Goal: Task Accomplishment & Management: Manage account settings

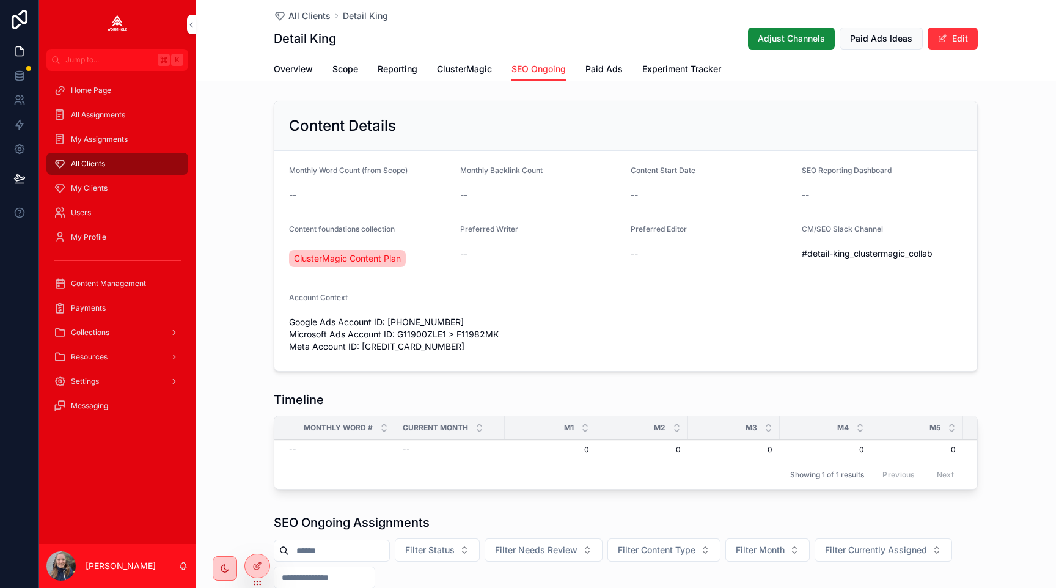
click at [445, 75] on link "ClusterMagic" at bounding box center [464, 70] width 55 height 24
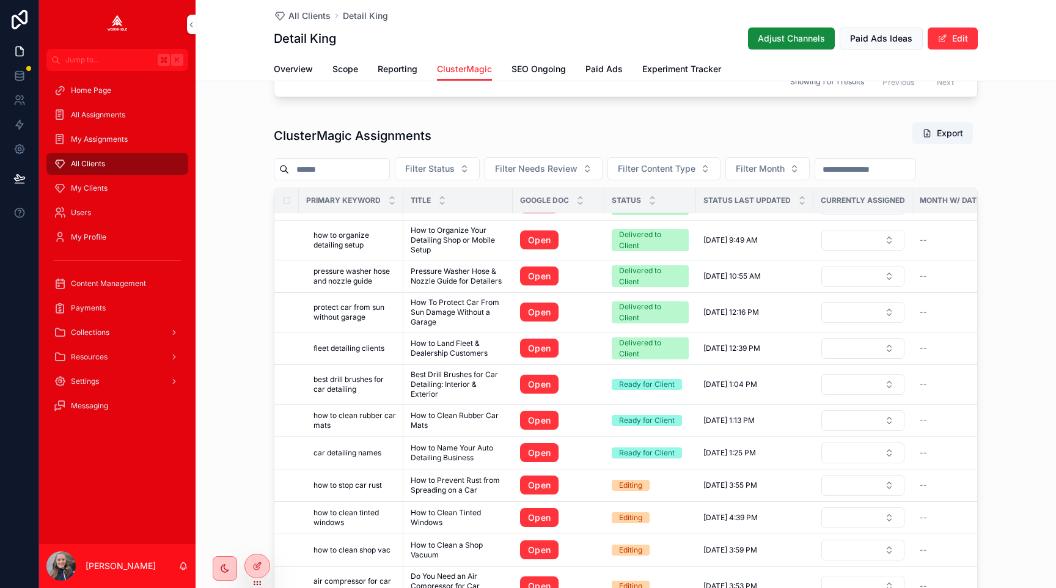
scroll to position [202, 0]
click at [424, 169] on span "Filter Status" at bounding box center [429, 168] width 49 height 12
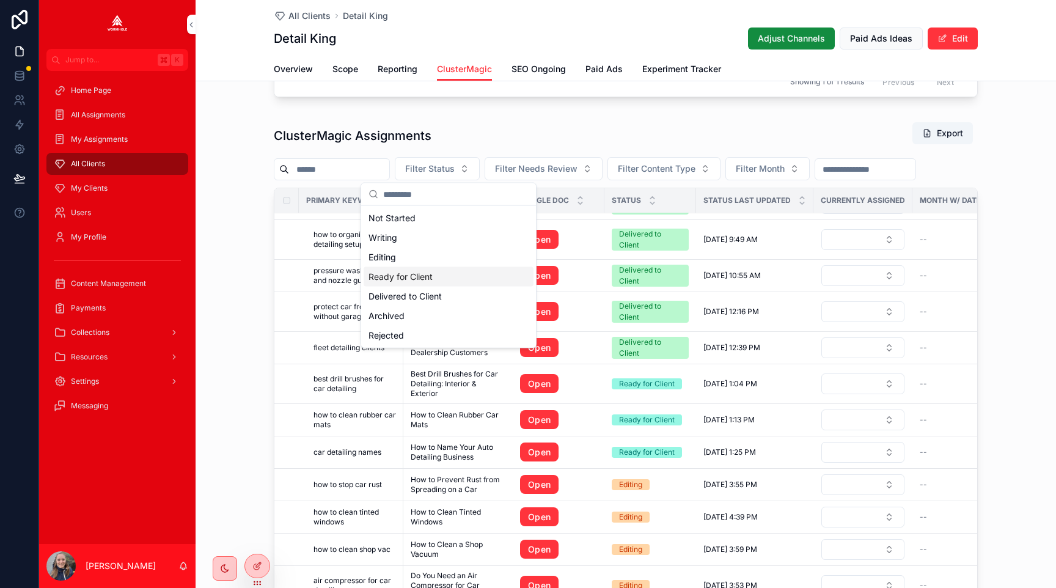
click at [416, 282] on div "Ready for Client" at bounding box center [448, 277] width 170 height 20
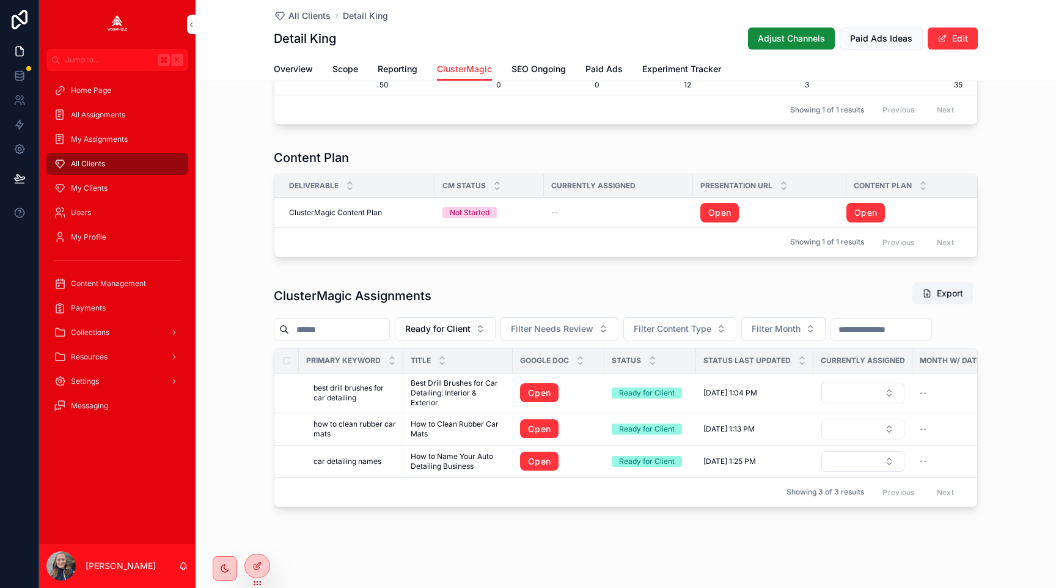
scroll to position [303, 0]
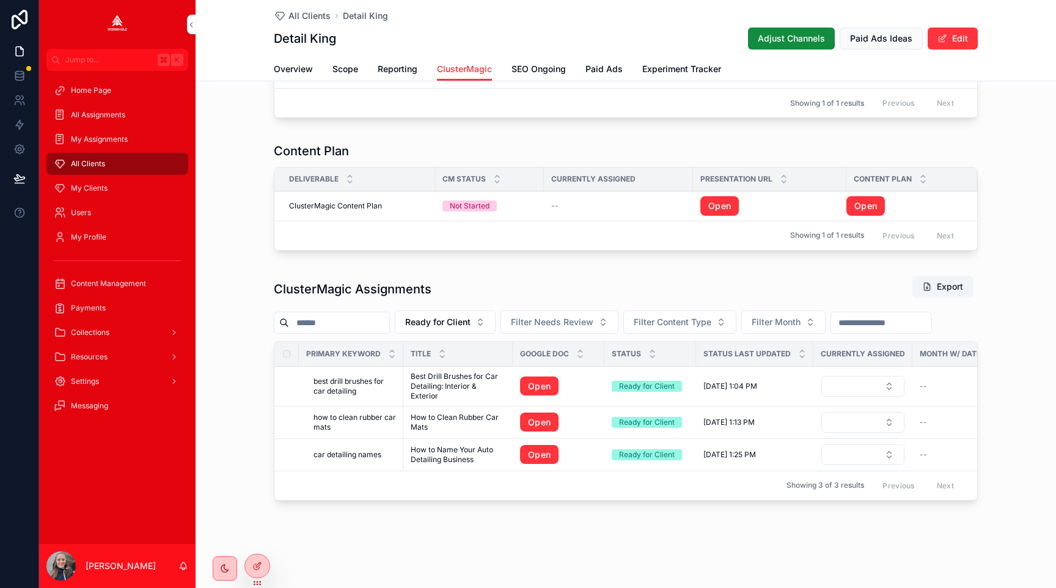
click at [448, 72] on span "ClusterMagic" at bounding box center [464, 69] width 55 height 12
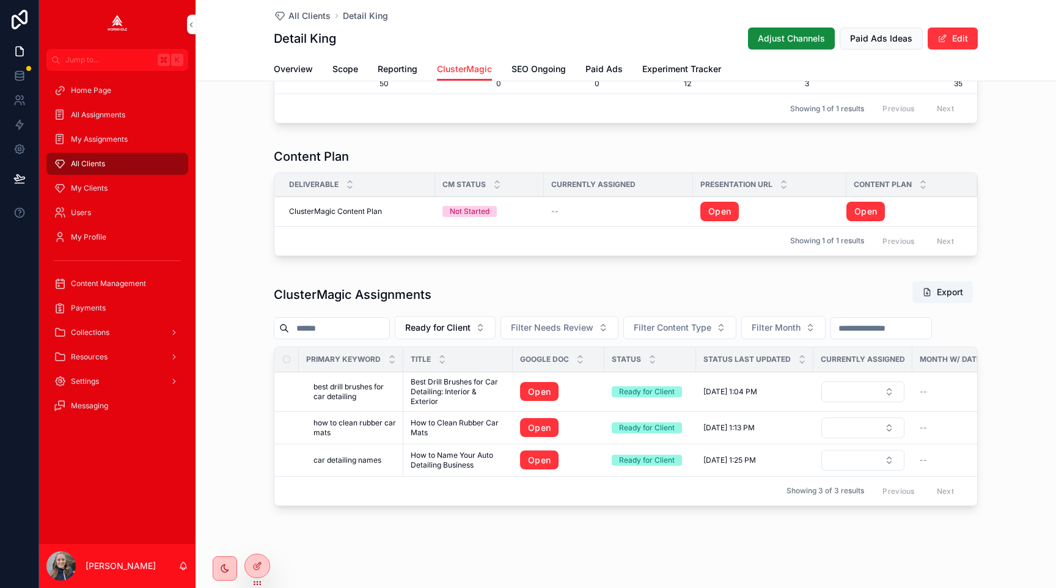
scroll to position [299, 0]
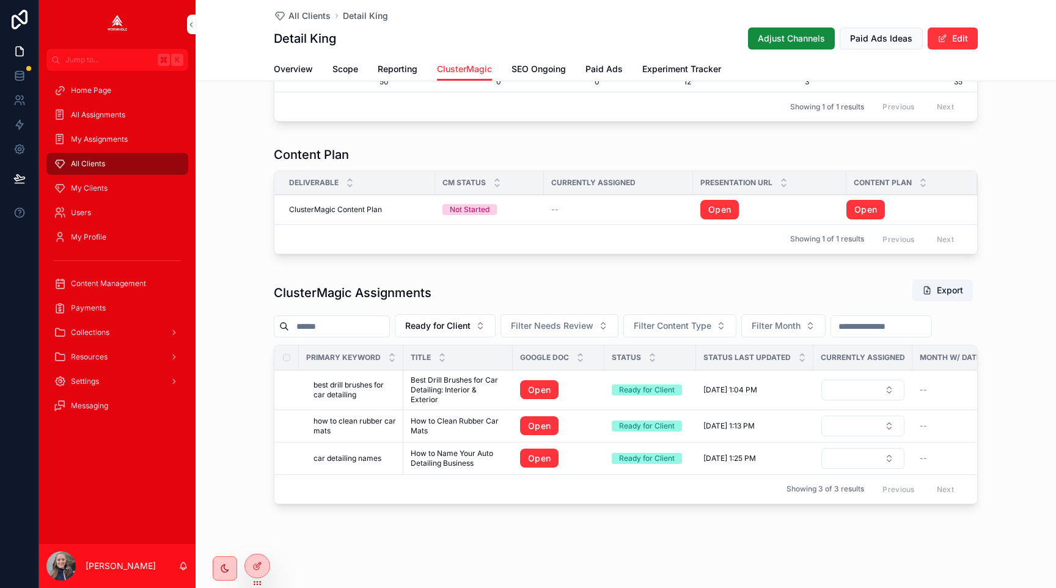
click at [359, 390] on span "best drill brushes for car detailing" at bounding box center [354, 390] width 82 height 20
click at [531, 389] on link "Open" at bounding box center [539, 390] width 38 height 20
click at [343, 420] on span "how to clean rubber car mats" at bounding box center [354, 426] width 82 height 20
click at [537, 429] on link "Open" at bounding box center [539, 426] width 38 height 20
click at [342, 454] on span "car detailing names" at bounding box center [347, 458] width 68 height 10
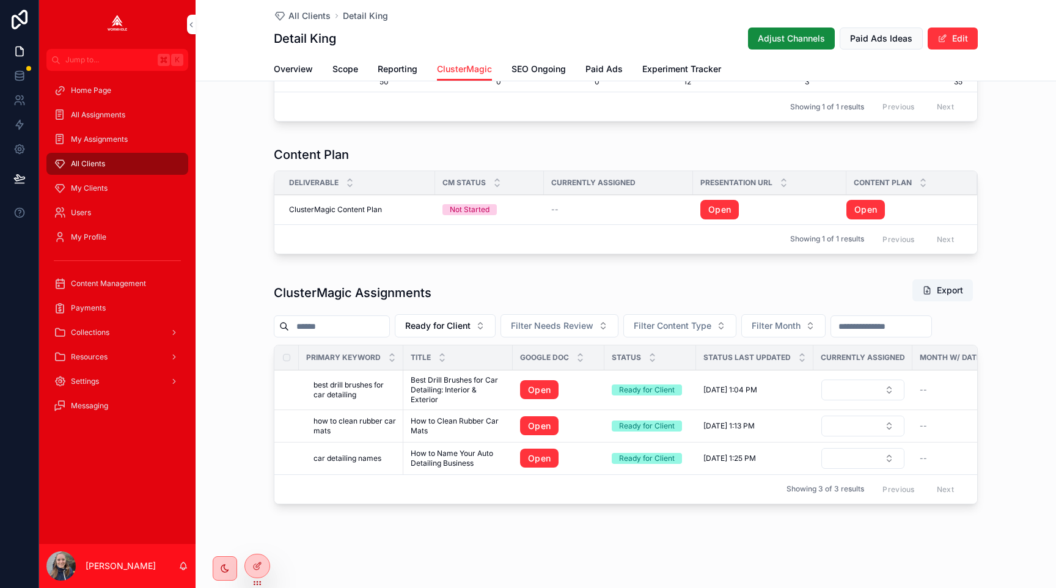
click at [538, 454] on link "Open" at bounding box center [539, 458] width 38 height 20
